Goal: Information Seeking & Learning: Learn about a topic

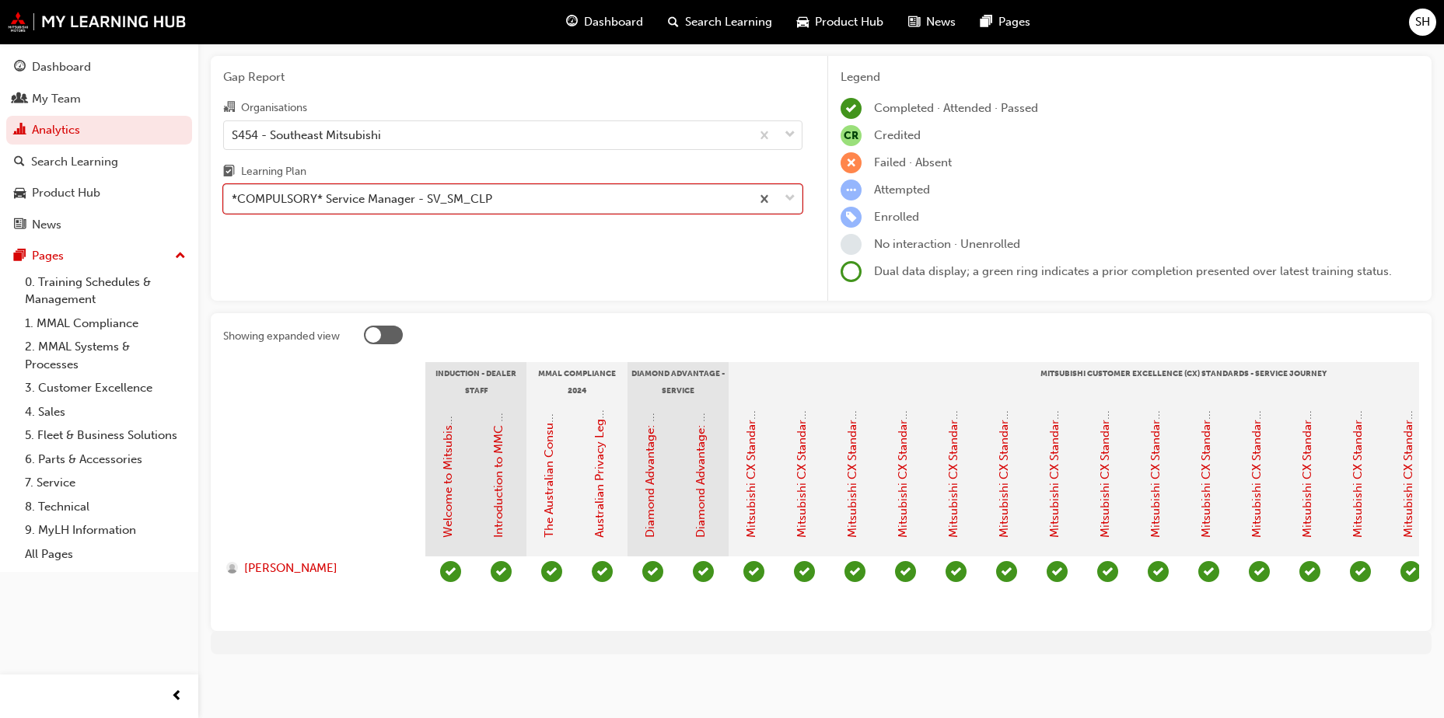
scroll to position [0, 1230]
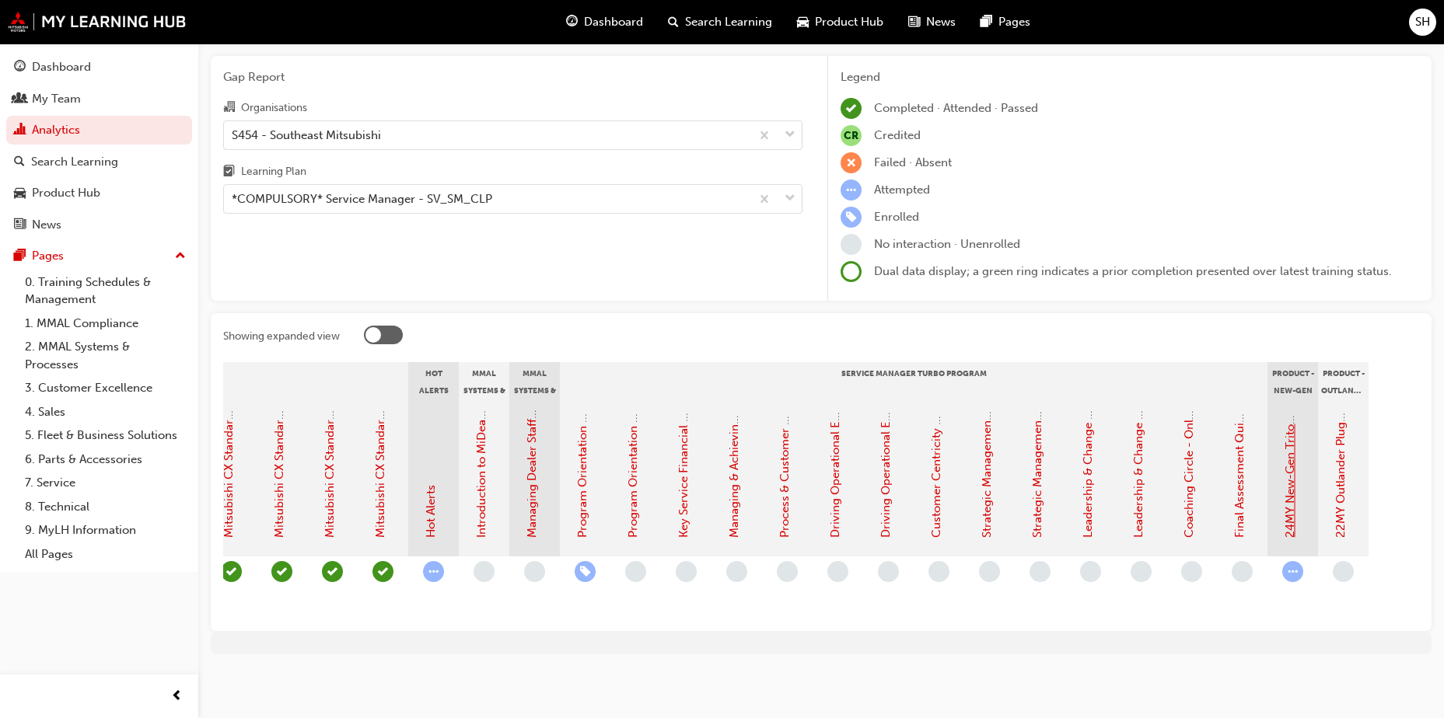
click at [1291, 460] on link "24MY New-Gen Triton (MV) - Product Training: eLearning" at bounding box center [1290, 383] width 14 height 310
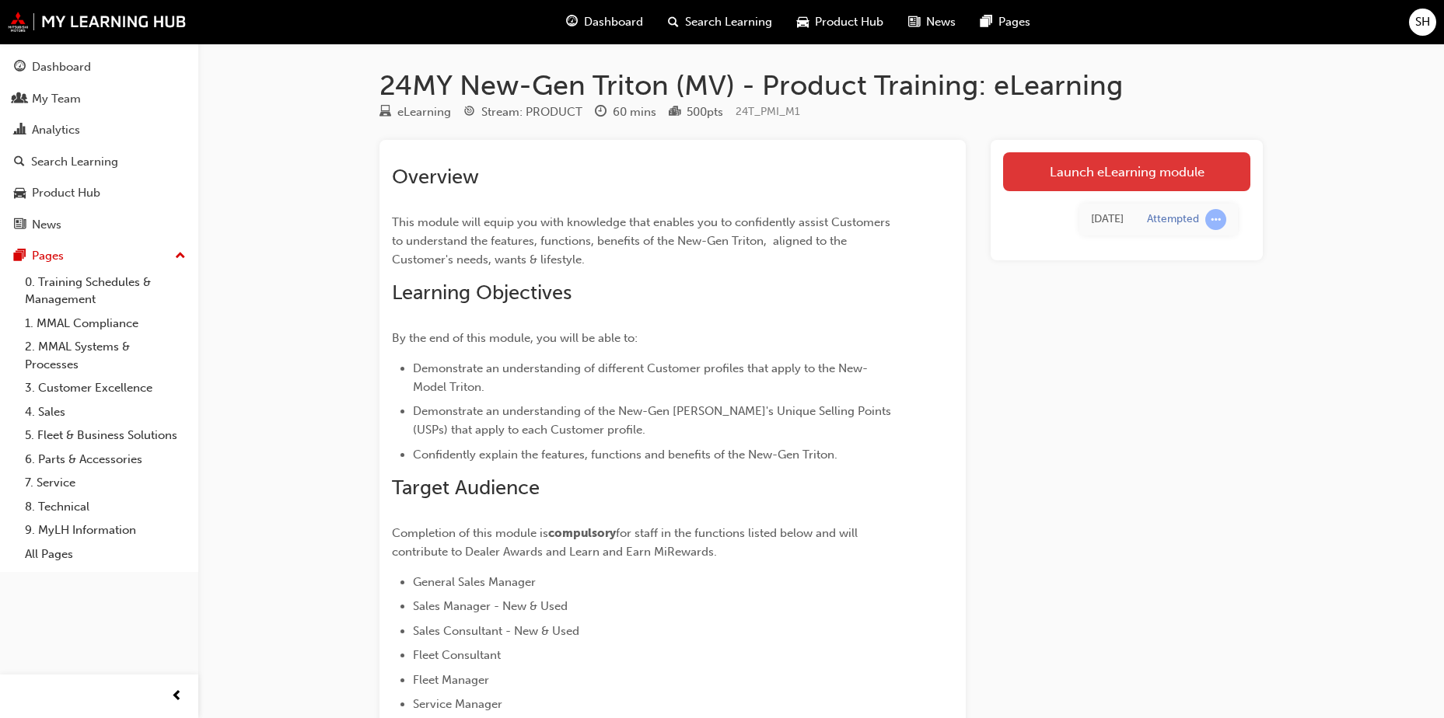
click at [1071, 163] on link "Launch eLearning module" at bounding box center [1126, 171] width 247 height 39
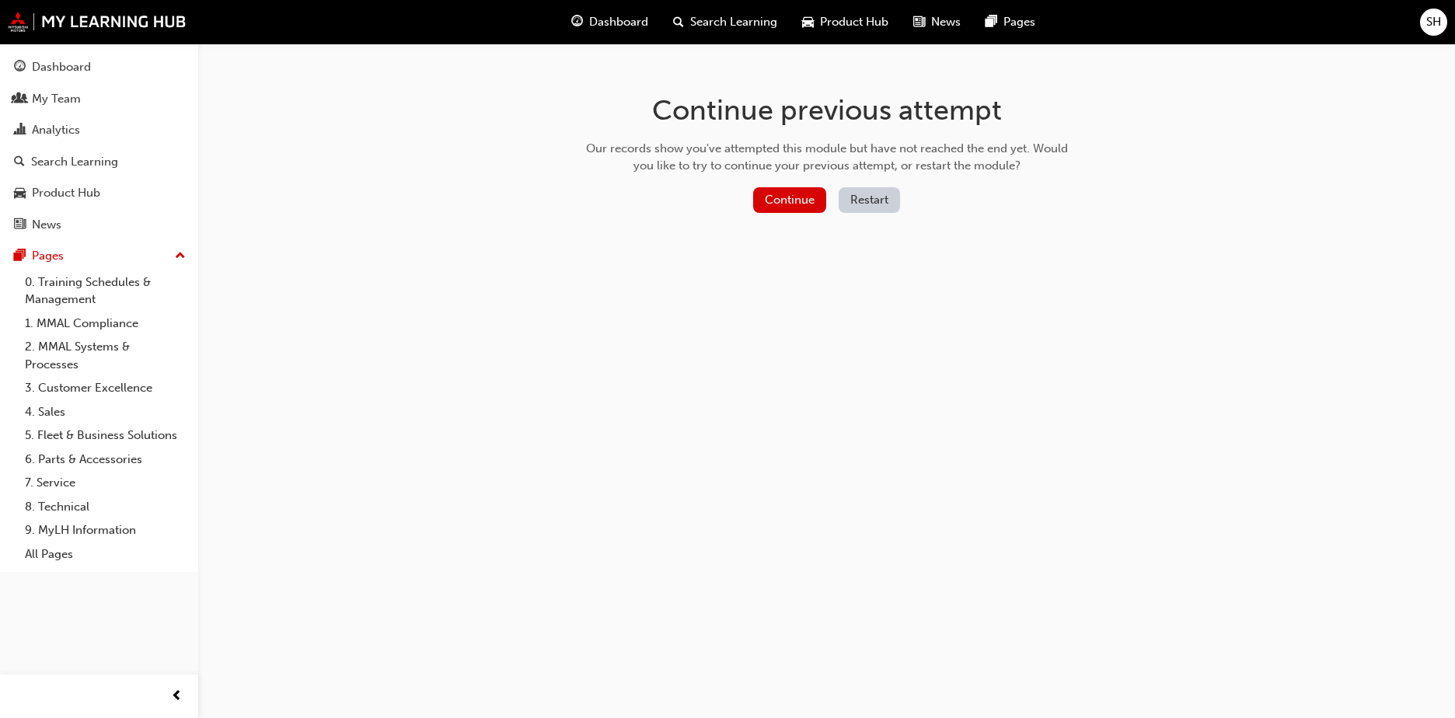
click at [894, 201] on button "Restart" at bounding box center [869, 200] width 61 height 26
